Goal: Entertainment & Leisure: Consume media (video, audio)

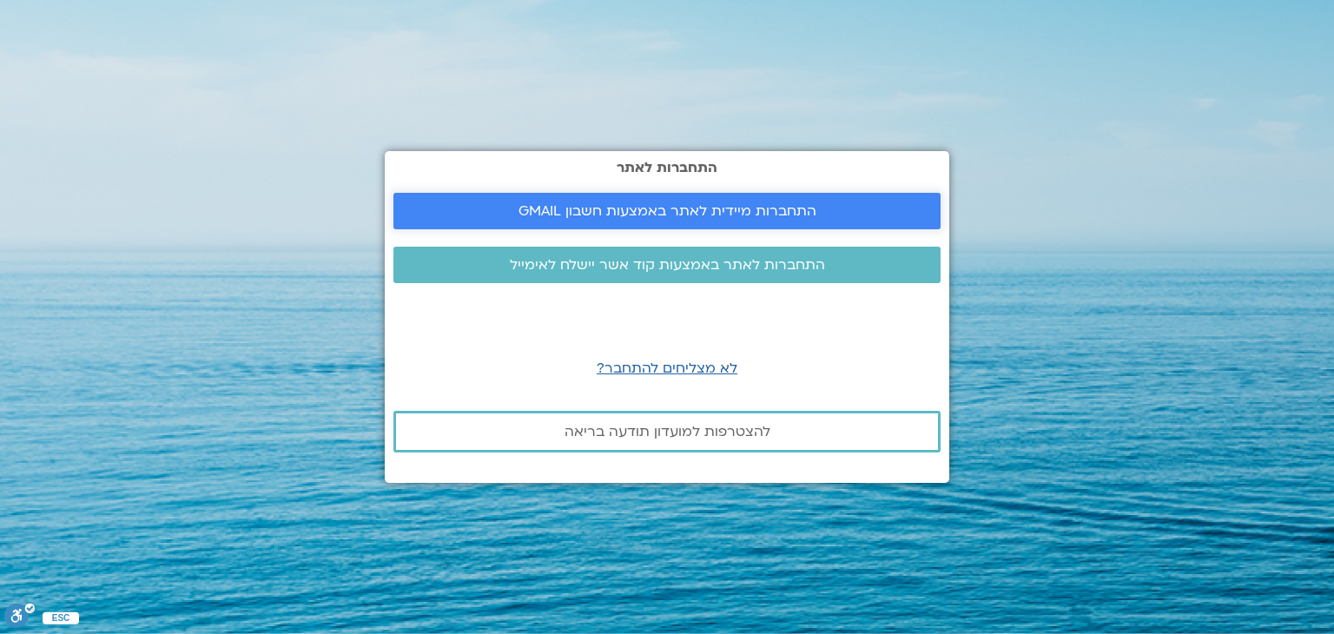
click at [605, 203] on span "התחברות מיידית לאתר באמצעות חשבון GMAIL" at bounding box center [668, 211] width 298 height 16
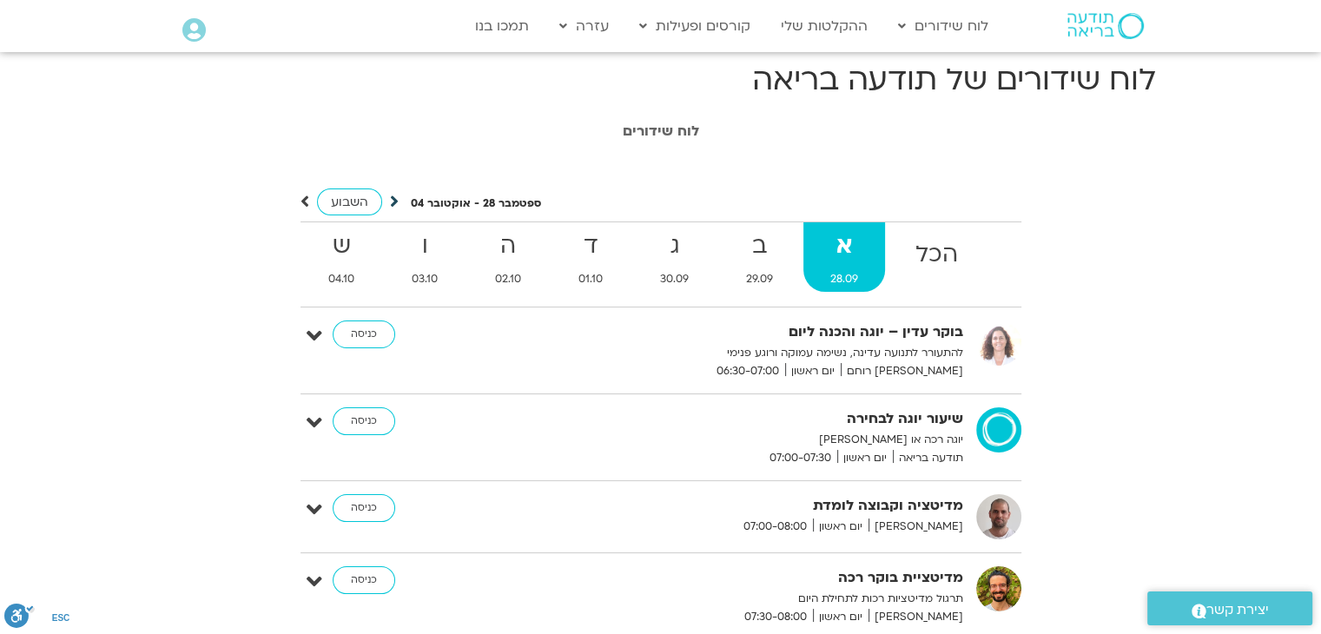
click at [391, 202] on icon at bounding box center [394, 201] width 9 height 17
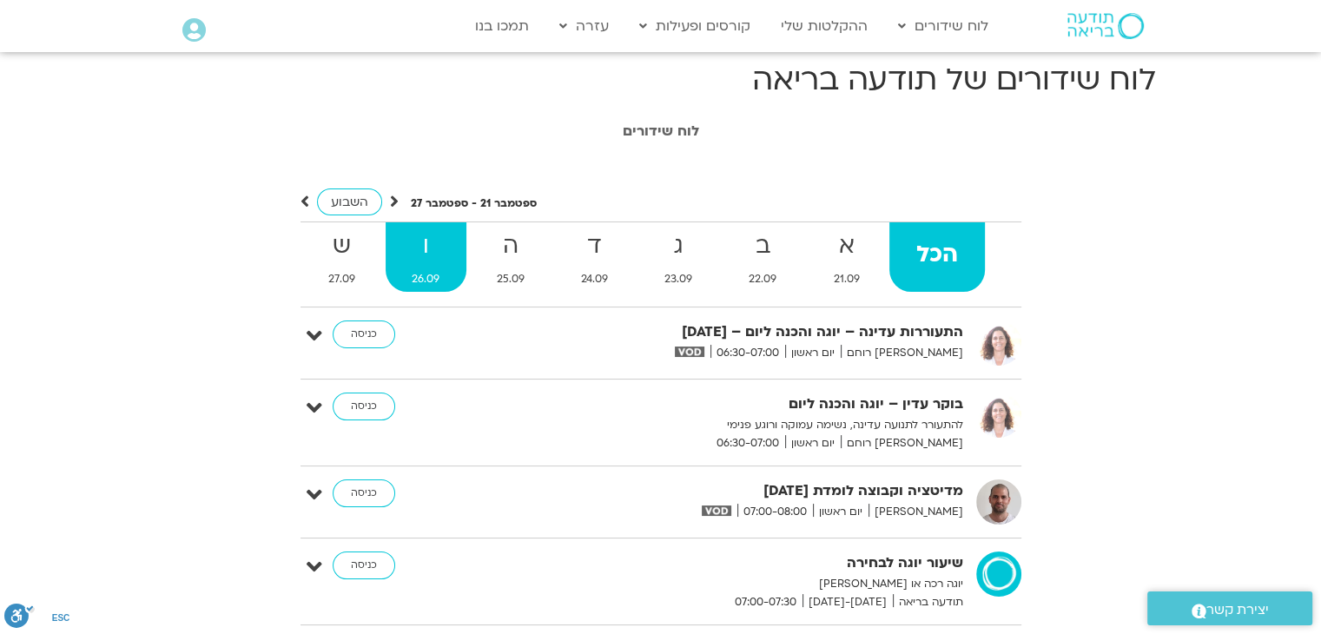
click at [439, 275] on span "26.09" at bounding box center [426, 279] width 81 height 18
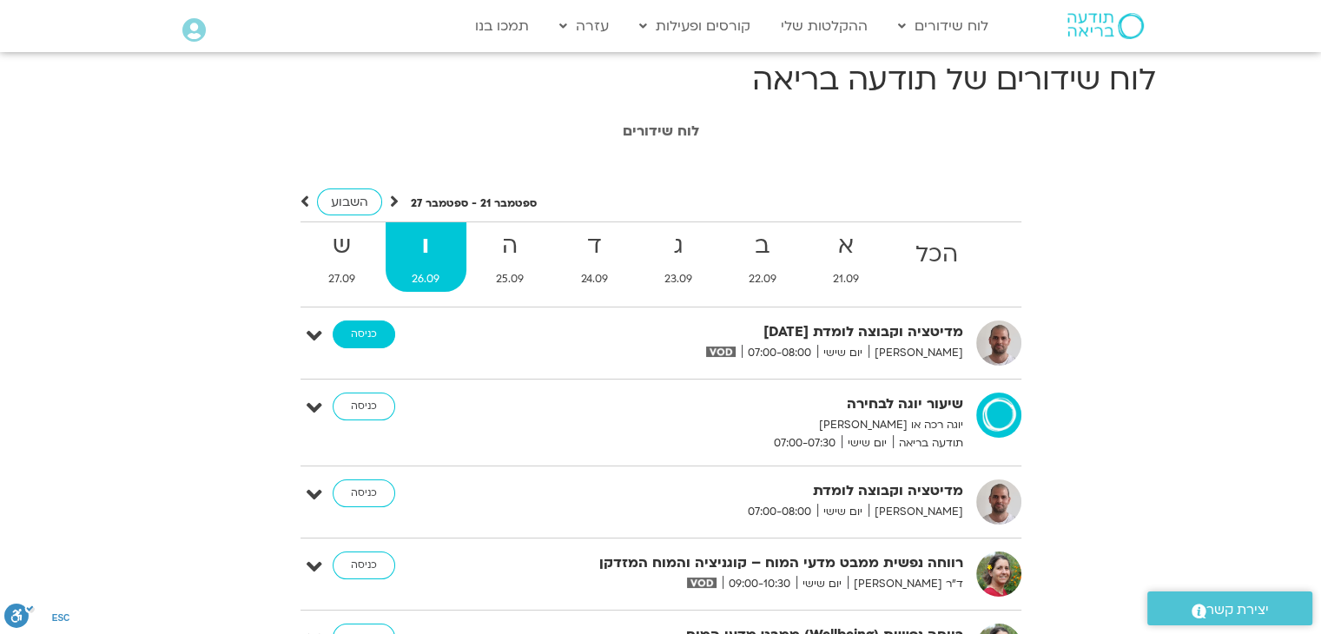
click at [368, 327] on link "כניסה" at bounding box center [364, 335] width 63 height 28
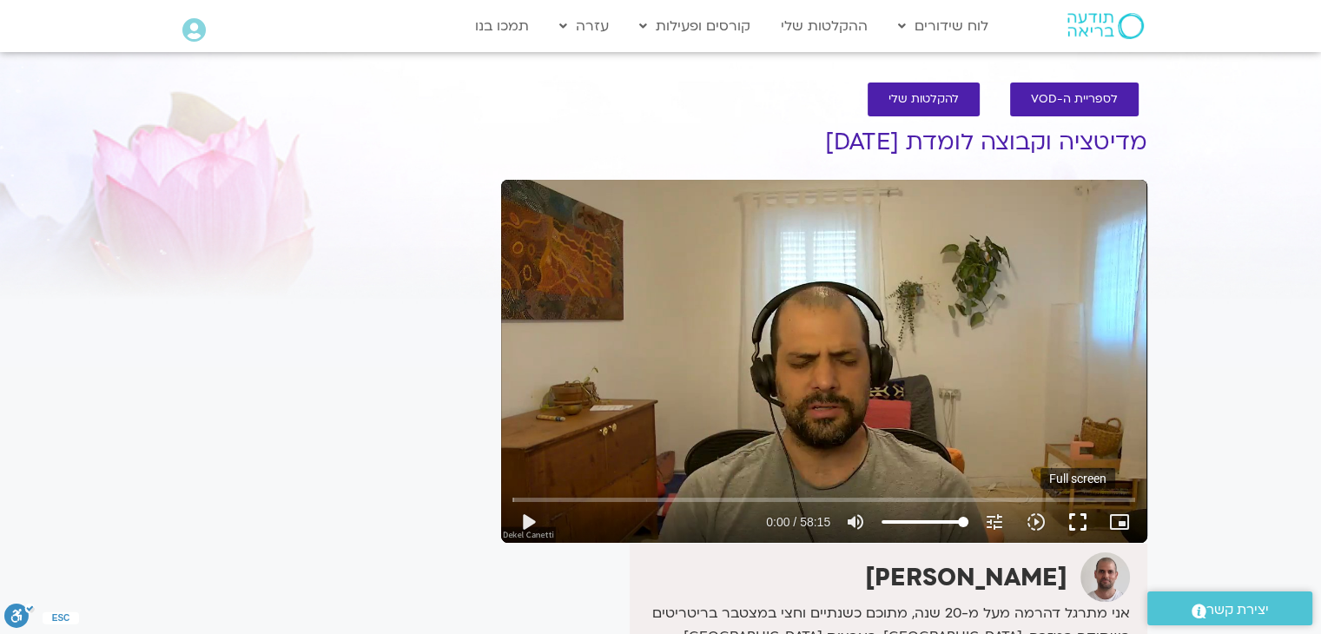
click at [1084, 526] on button "fullscreen" at bounding box center [1078, 522] width 42 height 42
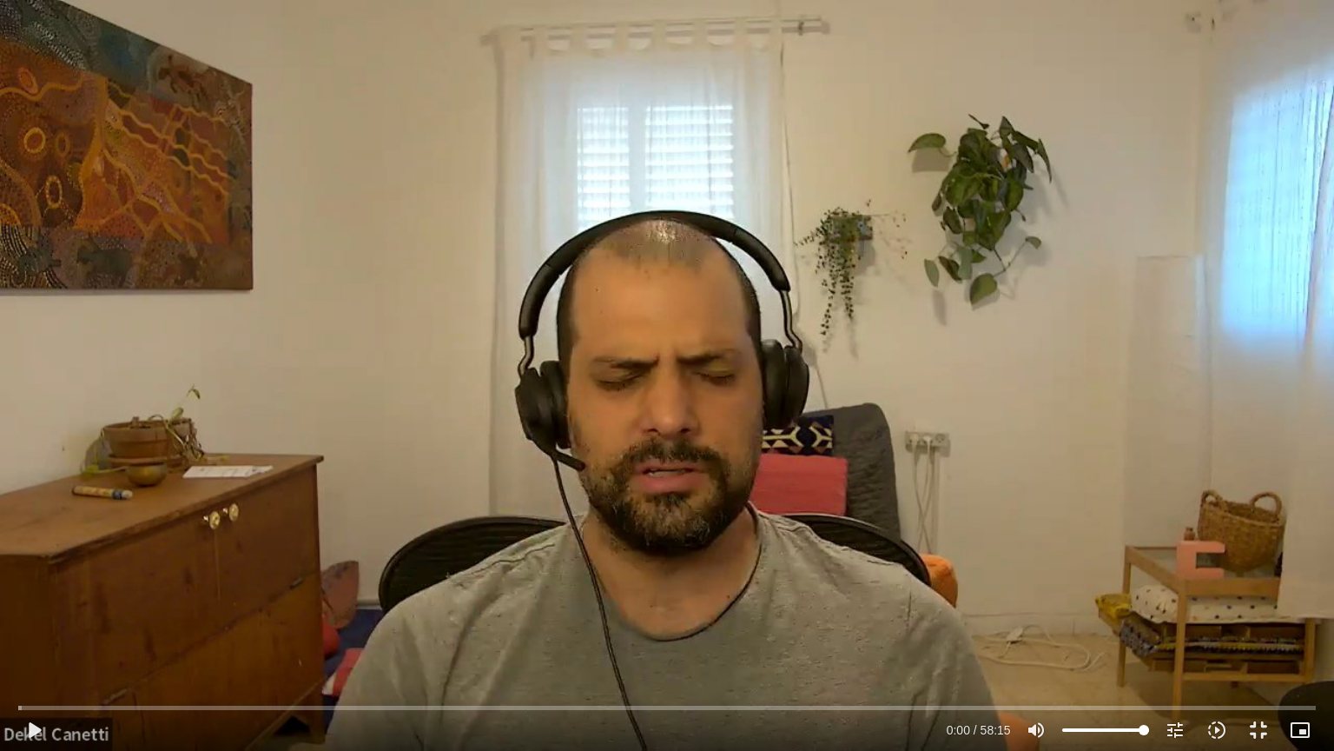
drag, startPoint x: 1084, startPoint y: 601, endPoint x: 522, endPoint y: 511, distance: 569.2
click at [522, 511] on div "Skip Ad 58:15 play_arrow 0:00 / 58:15 volume_up Mute tune Resolution Auto 720p …" at bounding box center [667, 375] width 1334 height 751
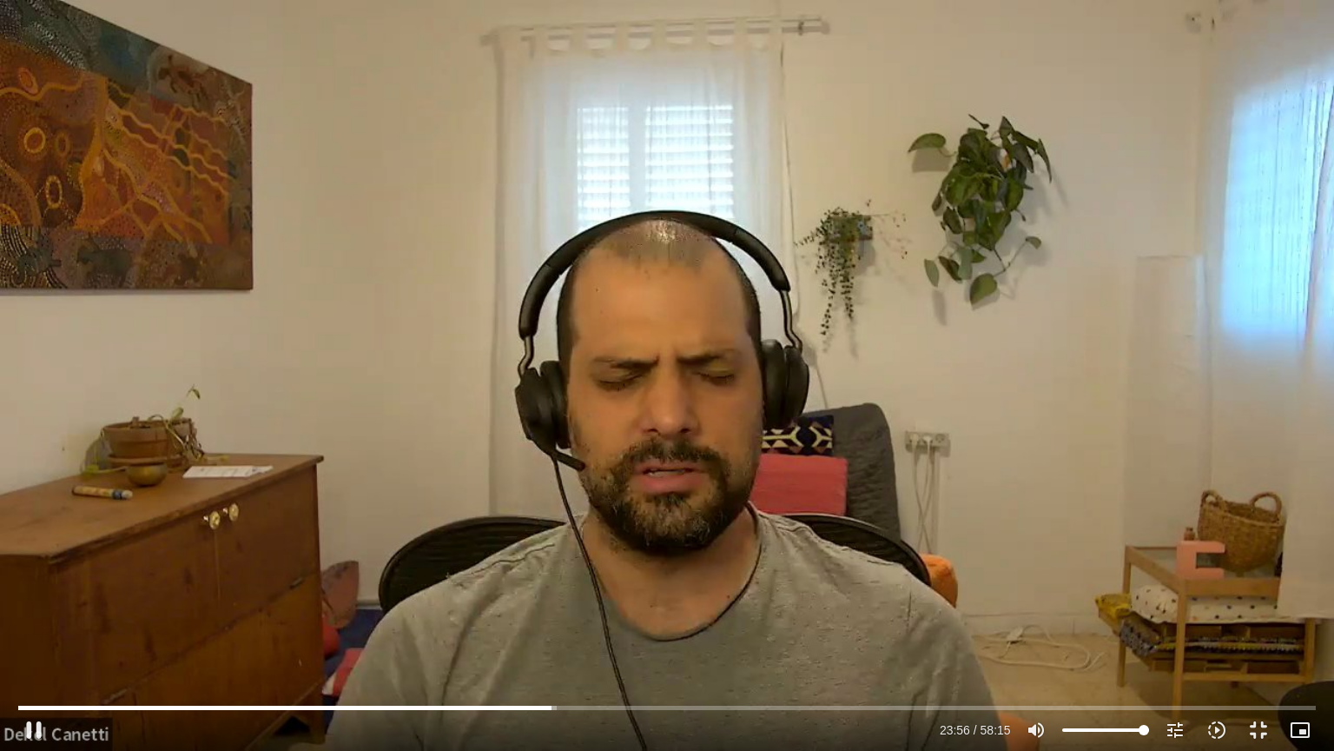
click at [441, 407] on div "Skip Ad 58:15 pause 23:56 / 58:15 volume_up Mute tune Resolution Auto 720p slow…" at bounding box center [667, 375] width 1334 height 751
type input "1436.376803"
click at [1257, 633] on button "fullscreen_exit" at bounding box center [1259, 730] width 42 height 42
